Goal: Task Accomplishment & Management: Use online tool/utility

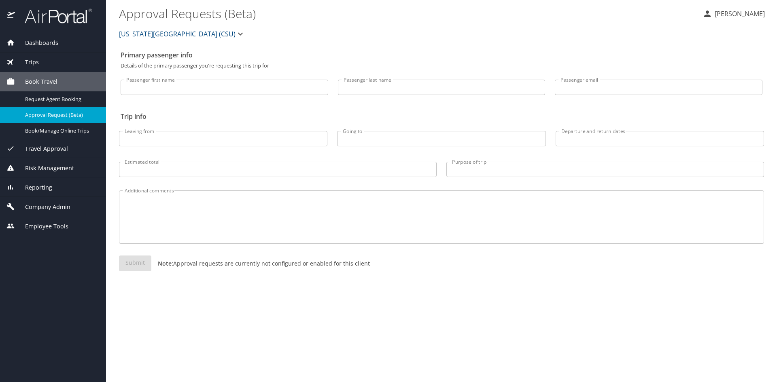
click at [42, 65] on div "Trips" at bounding box center [52, 62] width 93 height 9
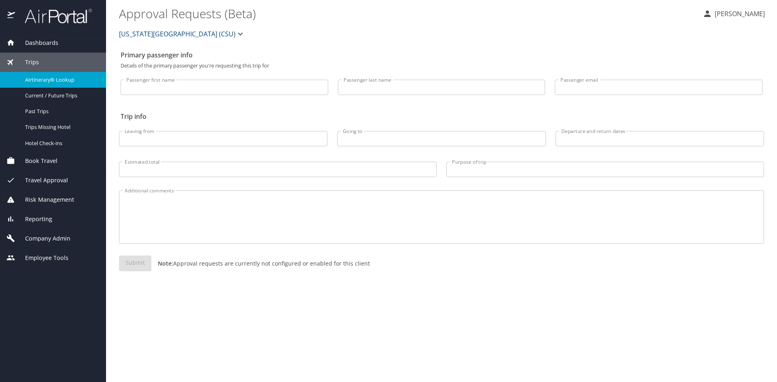
click at [40, 79] on span "Airtinerary® Lookup" at bounding box center [60, 80] width 71 height 8
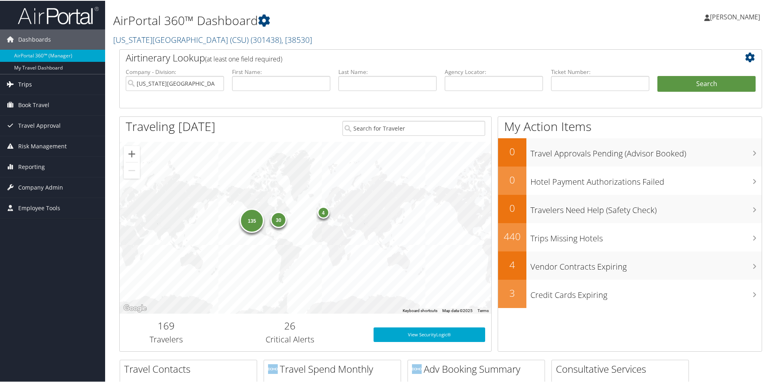
click at [41, 85] on link "Trips" at bounding box center [52, 84] width 105 height 20
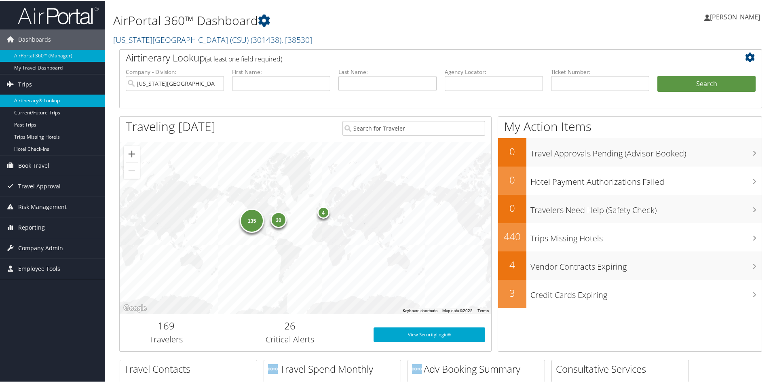
click at [36, 100] on link "Airtinerary® Lookup" at bounding box center [52, 100] width 105 height 12
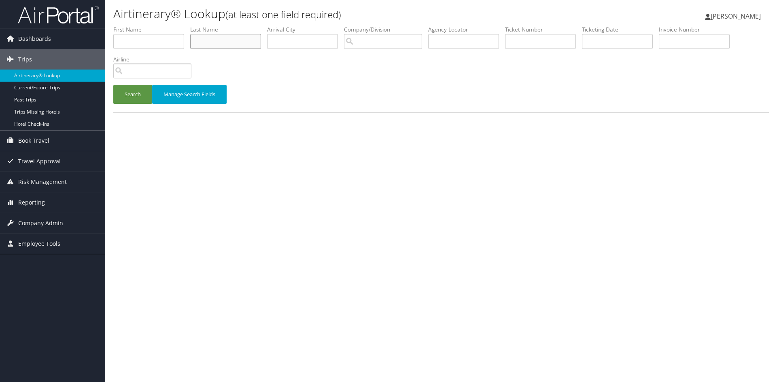
click at [233, 41] on input "text" at bounding box center [225, 41] width 71 height 15
type input "martinez"
click at [176, 44] on input "text" at bounding box center [148, 41] width 71 height 15
type input "cynthia"
click at [127, 96] on button "Search" at bounding box center [132, 94] width 39 height 19
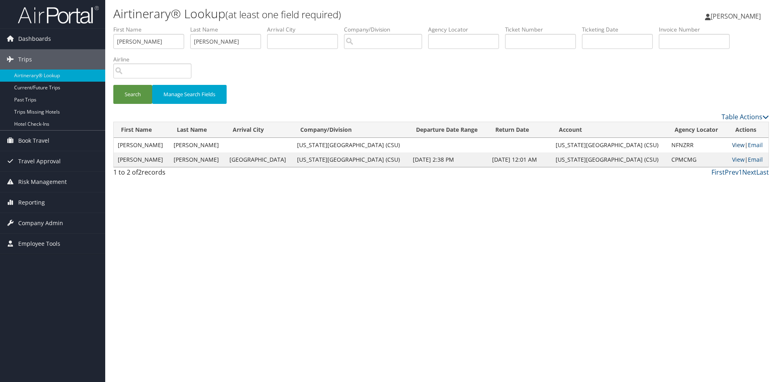
click at [732, 143] on link "View" at bounding box center [738, 145] width 13 height 8
click at [732, 161] on link "View" at bounding box center [738, 160] width 13 height 8
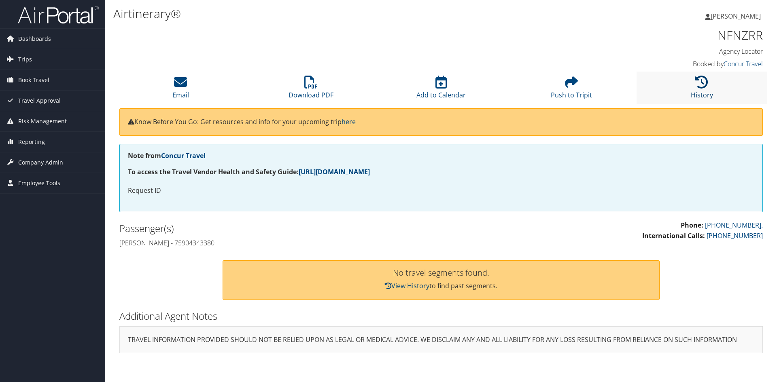
click at [703, 86] on icon at bounding box center [701, 82] width 13 height 13
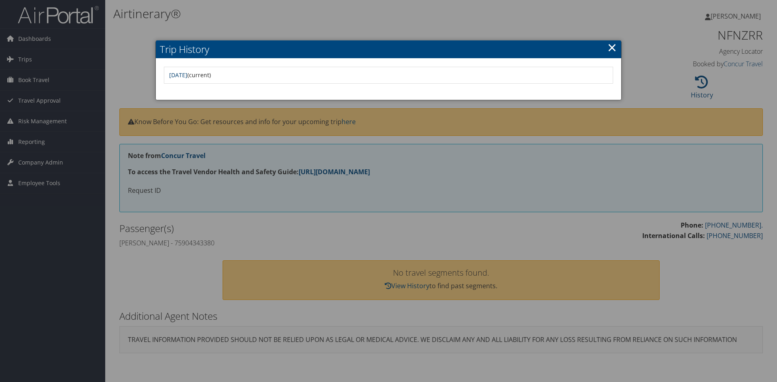
click at [187, 74] on link "[DATE]" at bounding box center [178, 75] width 18 height 8
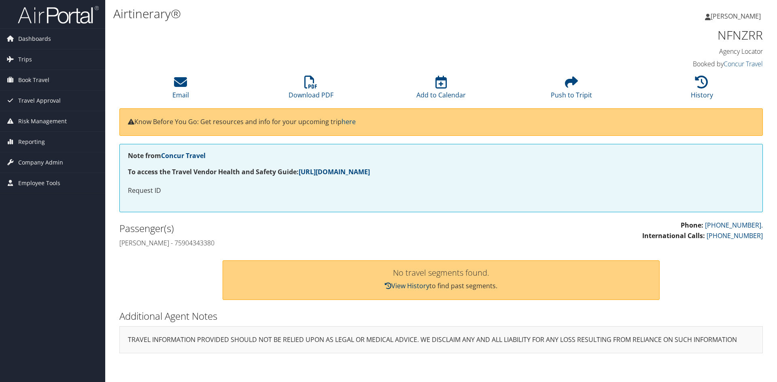
click at [404, 286] on link "View History" at bounding box center [407, 286] width 44 height 9
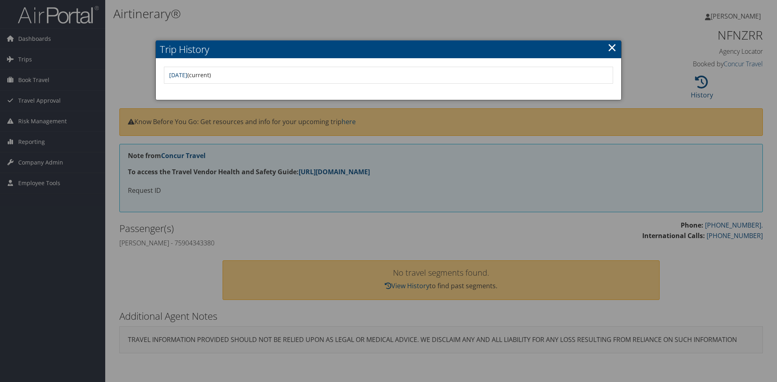
click at [187, 75] on link "[DATE]" at bounding box center [178, 75] width 18 height 8
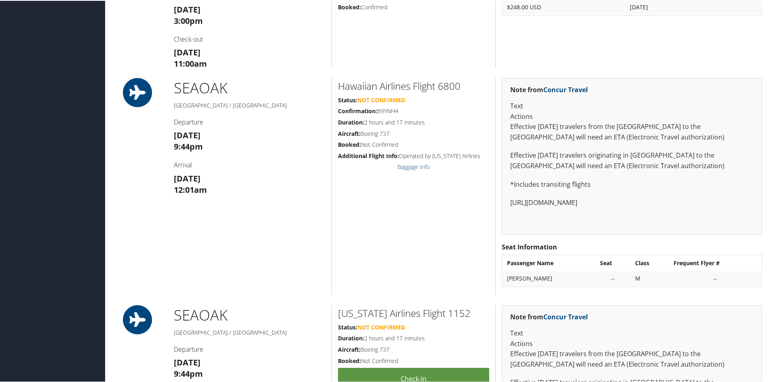
scroll to position [647, 0]
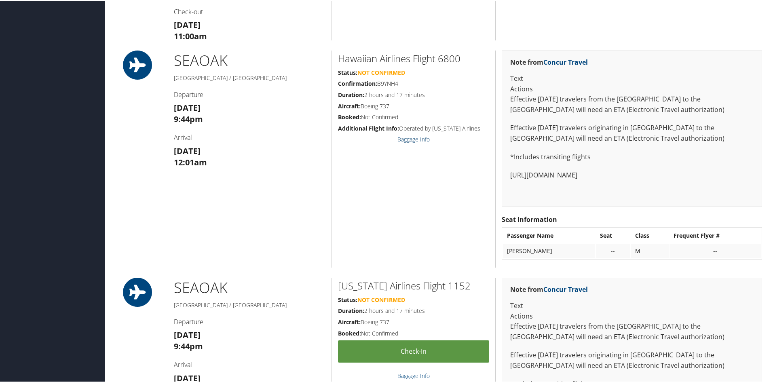
click at [412, 139] on link "Baggage Info" at bounding box center [414, 139] width 32 height 8
